Goal: Check status: Check status

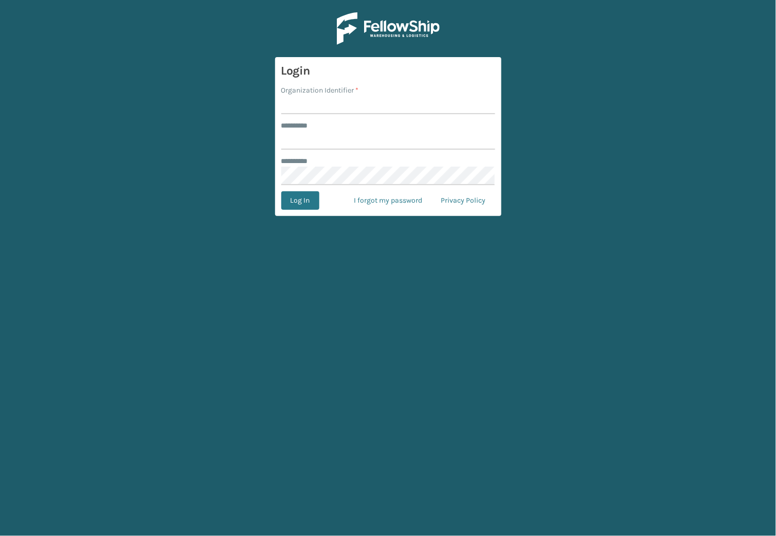
click at [303, 107] on input "Organization Identifier *" at bounding box center [388, 105] width 214 height 19
type input "SleepGeekz"
drag, startPoint x: 291, startPoint y: 149, endPoint x: 394, endPoint y: 95, distance: 117.3
click at [289, 149] on input "******** *" at bounding box center [388, 140] width 214 height 19
click at [343, 106] on input "Organization Identifier *" at bounding box center [388, 105] width 214 height 19
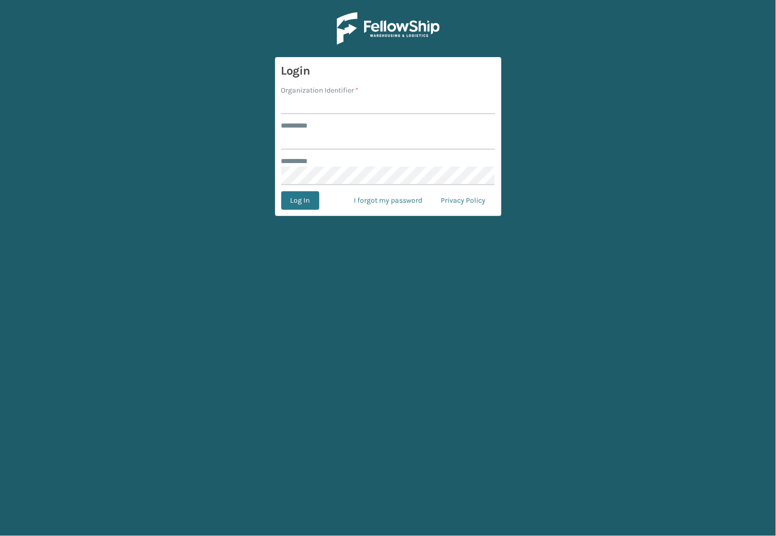
type input "SleepGeekz"
click at [323, 131] on input "******** *" at bounding box center [388, 140] width 214 height 19
type input "*****"
click at [304, 206] on button "Log In" at bounding box center [300, 200] width 38 height 19
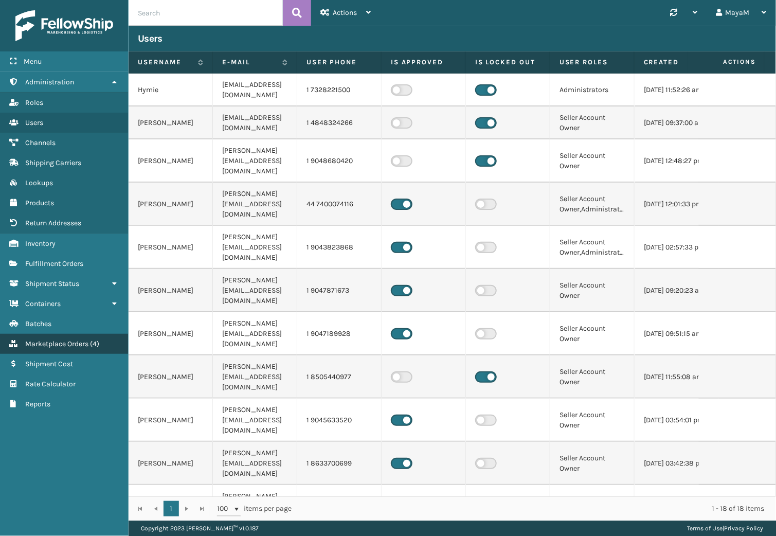
click at [43, 339] on span "Marketplace Orders" at bounding box center [56, 343] width 63 height 9
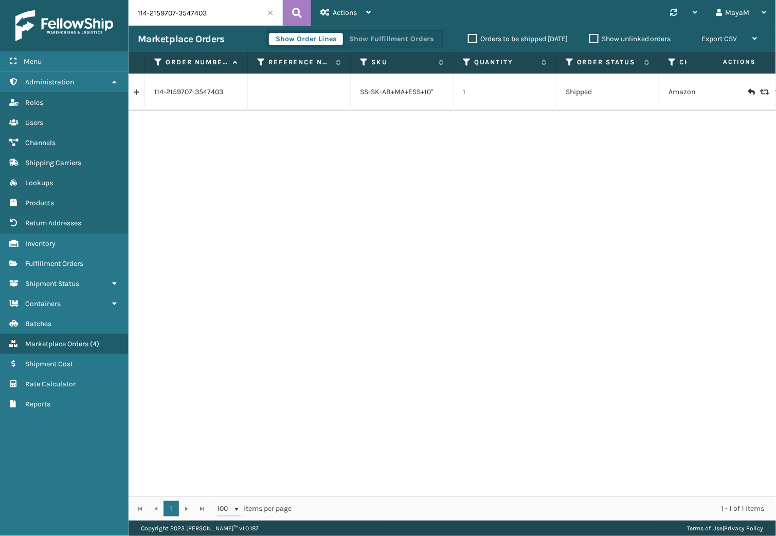
click at [226, 16] on input "114-2159707-3547403" at bounding box center [206, 13] width 154 height 26
paste input "200013145230222"
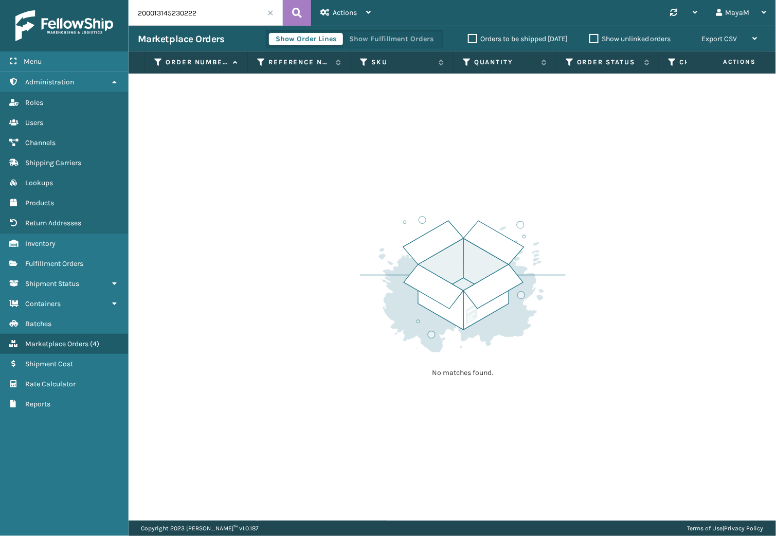
click at [181, 1] on input "200013145230222" at bounding box center [206, 13] width 154 height 26
paste input "1090149701673"
type input "109014970167322"
click at [308, 14] on button at bounding box center [297, 13] width 28 height 26
click at [342, 15] on span "Actions" at bounding box center [345, 12] width 24 height 9
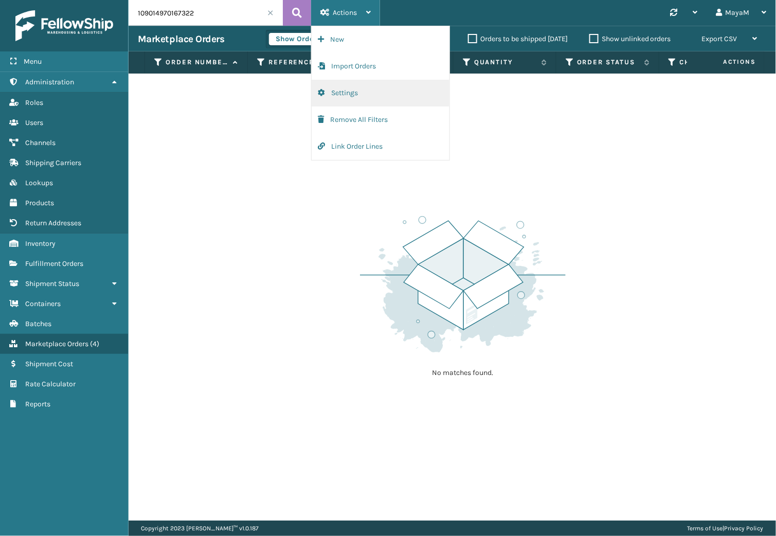
click at [371, 98] on button "Settings" at bounding box center [381, 93] width 138 height 27
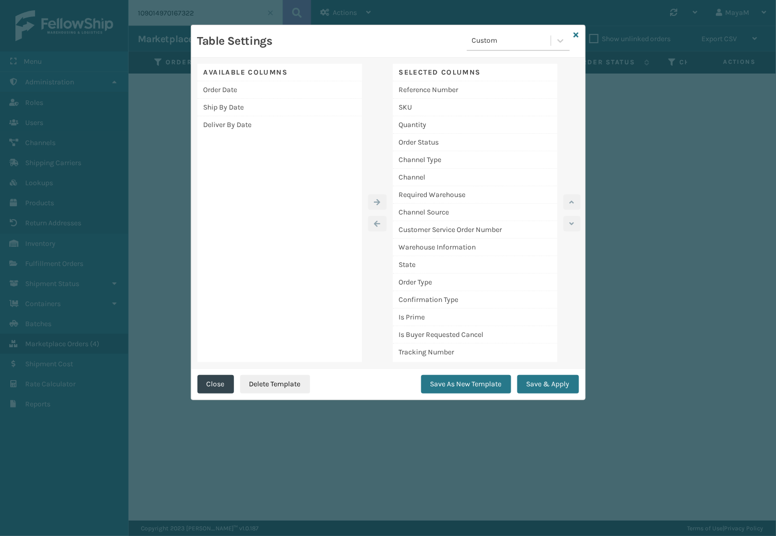
click at [367, 461] on div "Table Settings Custom Available Columns Order Date Ship By Date Deliver By Date…" at bounding box center [388, 268] width 776 height 536
click at [216, 381] on button "Close" at bounding box center [215, 384] width 37 height 19
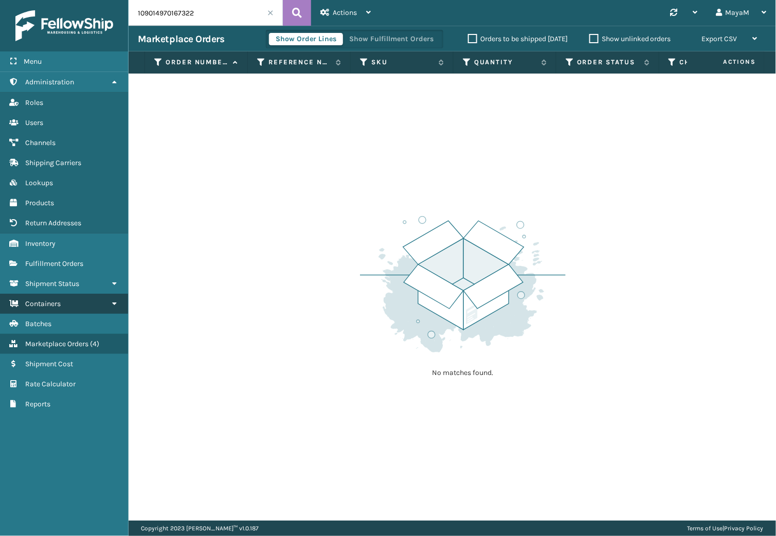
click at [65, 294] on link "Containers" at bounding box center [64, 304] width 128 height 20
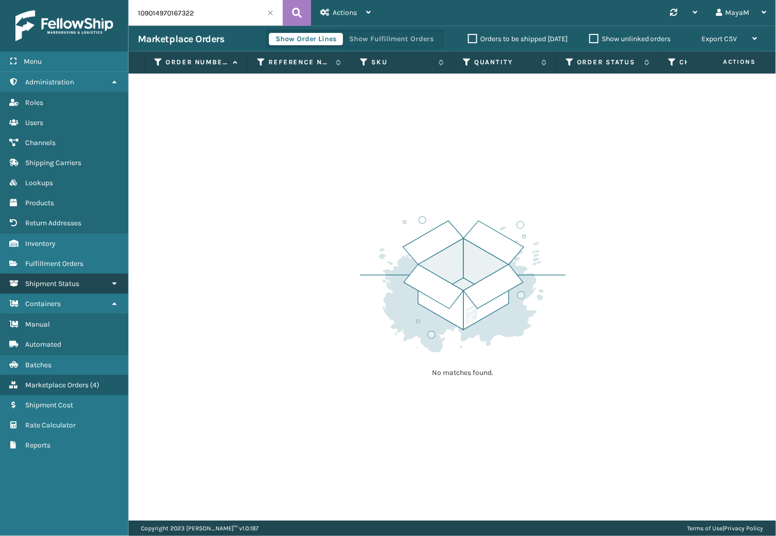
click at [67, 279] on span "Shipment Status" at bounding box center [52, 283] width 54 height 9
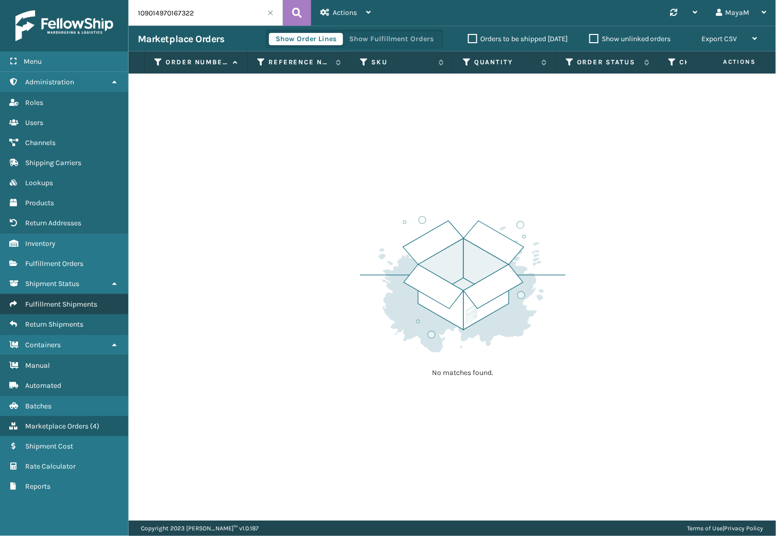
click at [64, 300] on span "Fulfillment Shipments" at bounding box center [61, 304] width 72 height 9
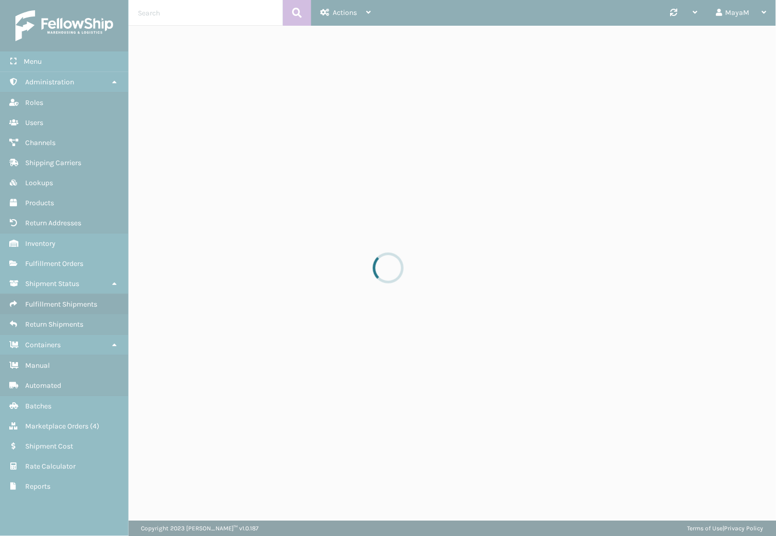
click at [54, 255] on div at bounding box center [388, 268] width 776 height 536
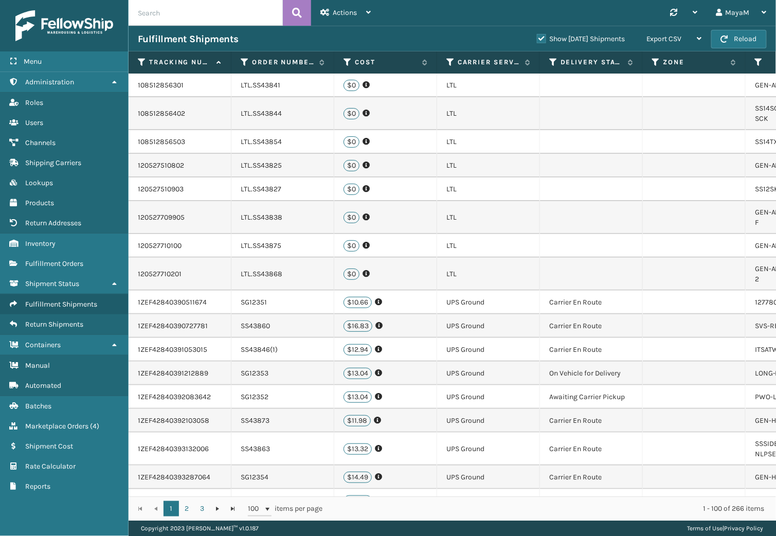
click at [252, 6] on input "text" at bounding box center [206, 13] width 154 height 26
paste input "109014970167322"
type input "109014970167322"
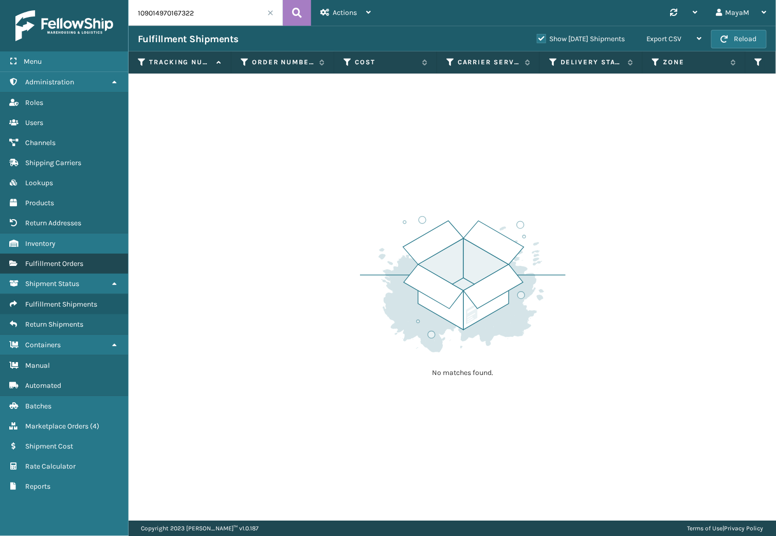
click at [72, 259] on span "Fulfillment Orders" at bounding box center [54, 263] width 58 height 9
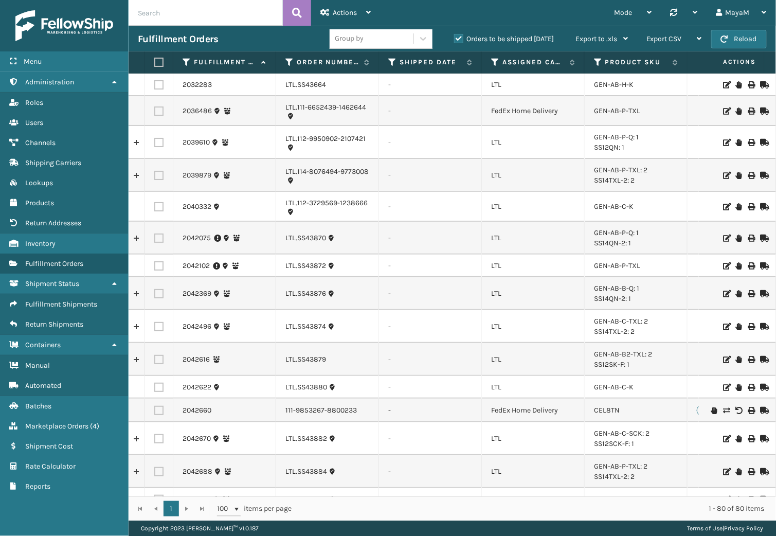
click at [176, 14] on input "text" at bounding box center [206, 13] width 154 height 26
paste input "109014970167322"
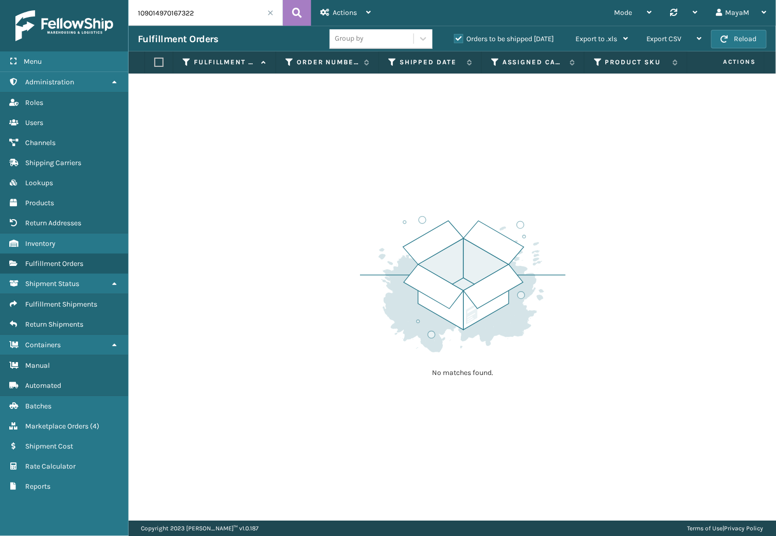
click at [531, 35] on label "Orders to be shipped [DATE]" at bounding box center [504, 38] width 100 height 9
click at [455, 35] on input "Orders to be shipped [DATE]" at bounding box center [454, 36] width 1 height 7
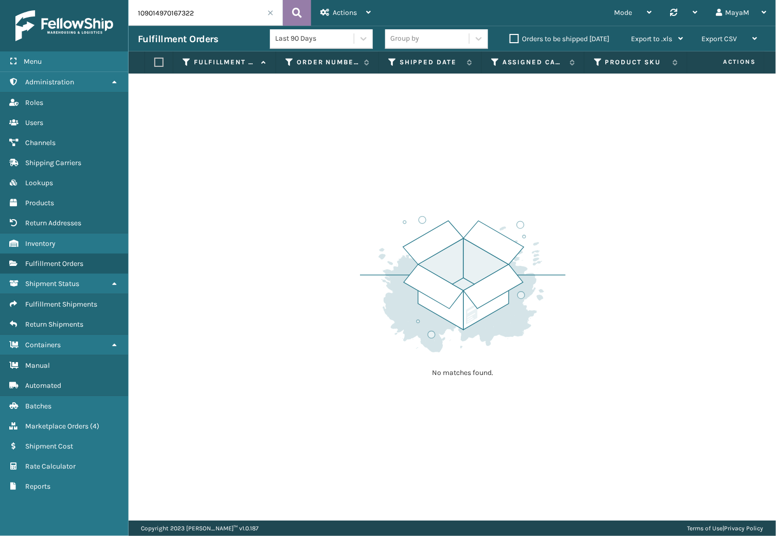
click at [296, 10] on icon at bounding box center [297, 12] width 10 height 15
click at [150, 7] on input "109014970167322" at bounding box center [206, 13] width 154 height 26
paste input "2000131452302"
type input "200013145230222"
click at [55, 300] on span "Fulfillment Shipments" at bounding box center [61, 304] width 72 height 9
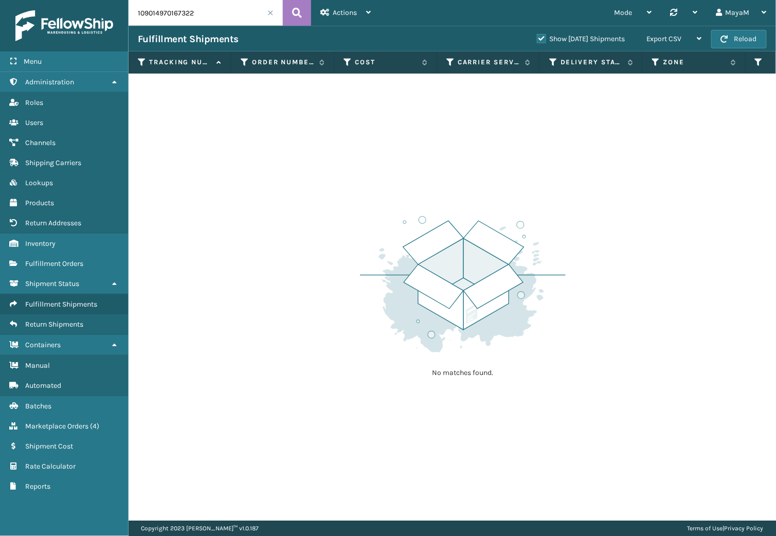
click at [244, 20] on input "109014970167322" at bounding box center [206, 13] width 154 height 26
paste input "200013145230222"
click at [529, 33] on div "Show [DATE] Shipments" at bounding box center [583, 39] width 110 height 12
click at [537, 38] on label "Show [DATE] Shipments" at bounding box center [581, 38] width 88 height 9
click at [537, 38] on input "Show [DATE] Shipments" at bounding box center [537, 36] width 1 height 7
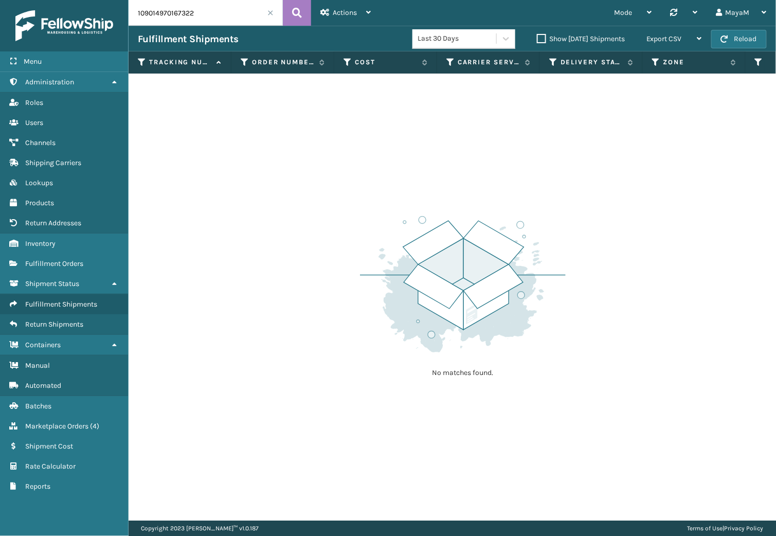
click at [183, 24] on input "109014970167322" at bounding box center [206, 13] width 154 height 26
paste input "2000131452302"
type input "200013145230222"
click at [291, 19] on button at bounding box center [297, 13] width 28 height 26
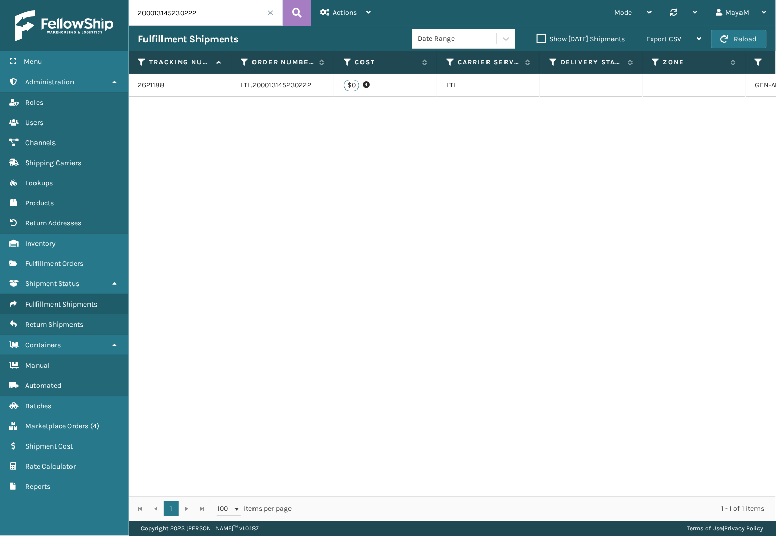
click at [269, 14] on span at bounding box center [270, 13] width 6 height 6
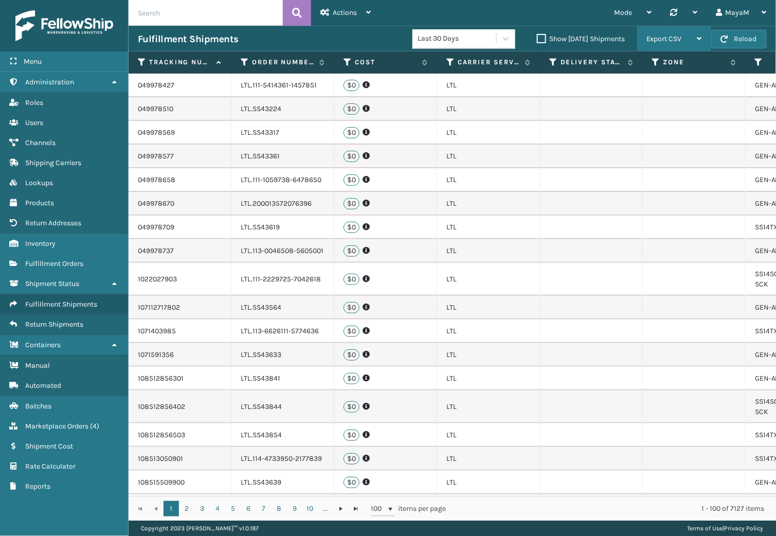
click at [672, 35] on span "Export CSV" at bounding box center [663, 38] width 35 height 9
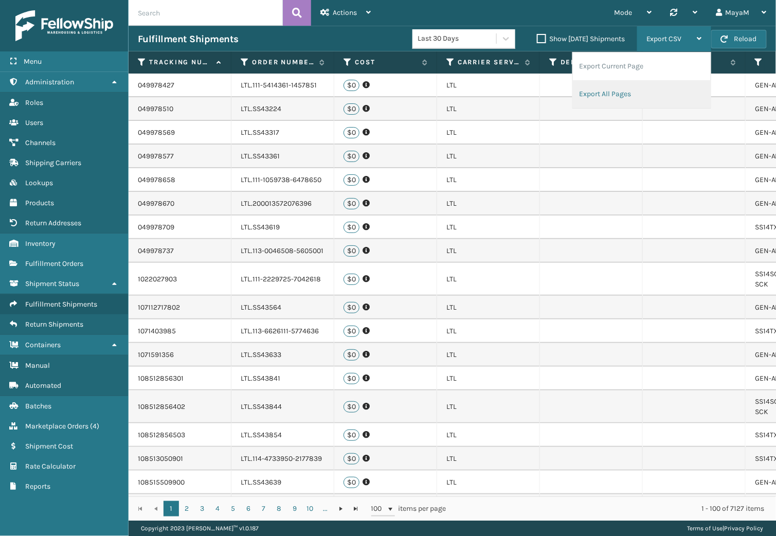
click at [628, 92] on li "Export All Pages" at bounding box center [642, 94] width 138 height 28
